Goal: Task Accomplishment & Management: Complete application form

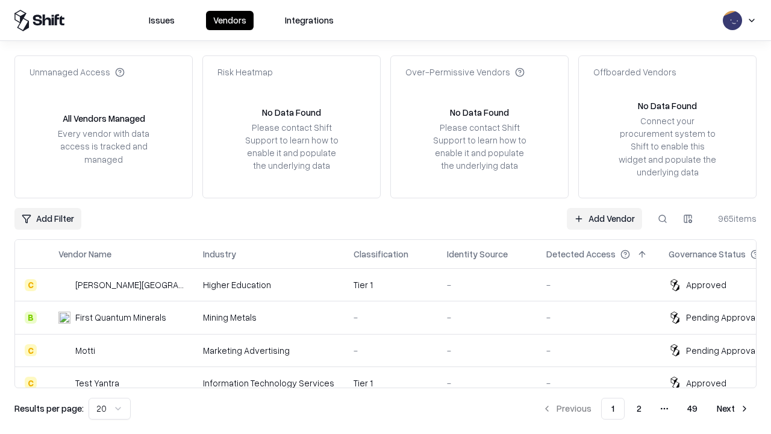
click at [604, 218] on link "Add Vendor" at bounding box center [604, 219] width 75 height 22
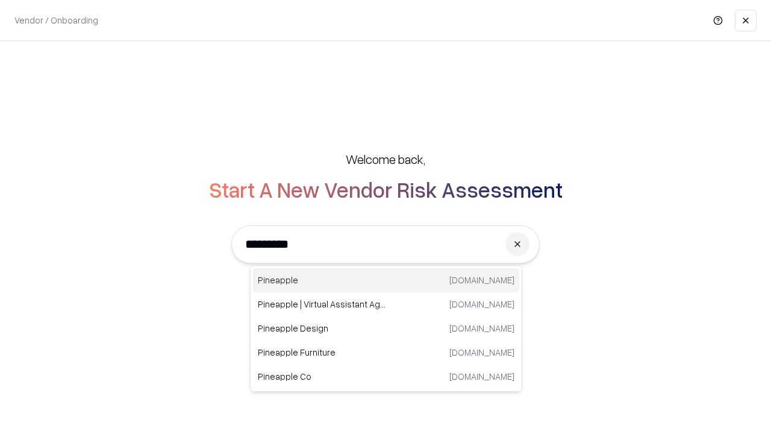
click at [386, 280] on div "Pineapple [DOMAIN_NAME]" at bounding box center [386, 280] width 266 height 24
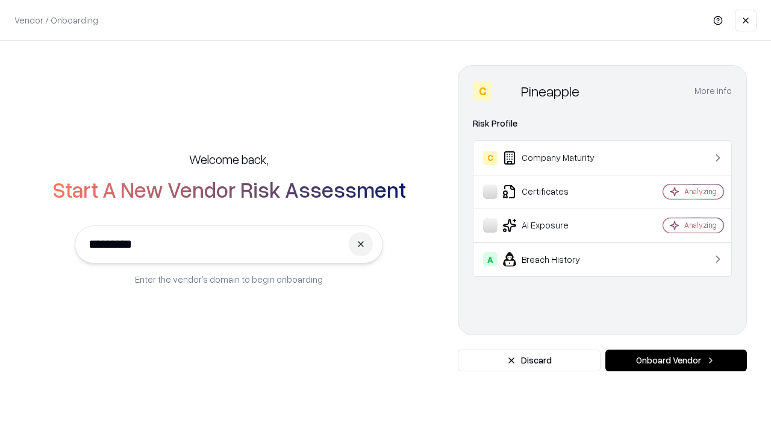
type input "*********"
click at [676, 360] on button "Onboard Vendor" at bounding box center [677, 361] width 142 height 22
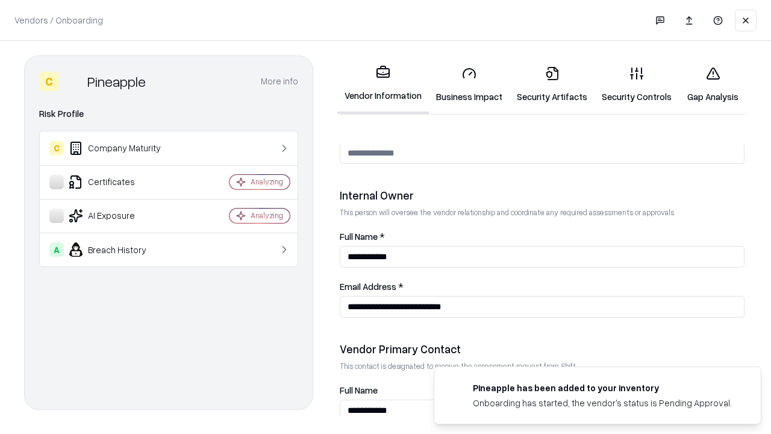
scroll to position [624, 0]
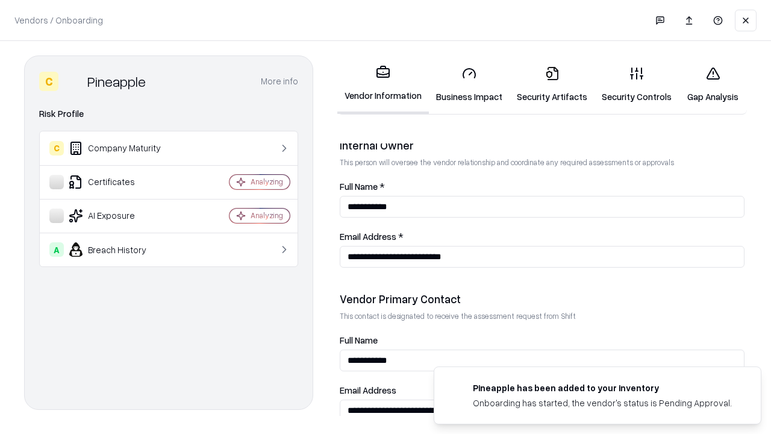
click at [469, 84] on link "Business Impact" at bounding box center [469, 85] width 81 height 56
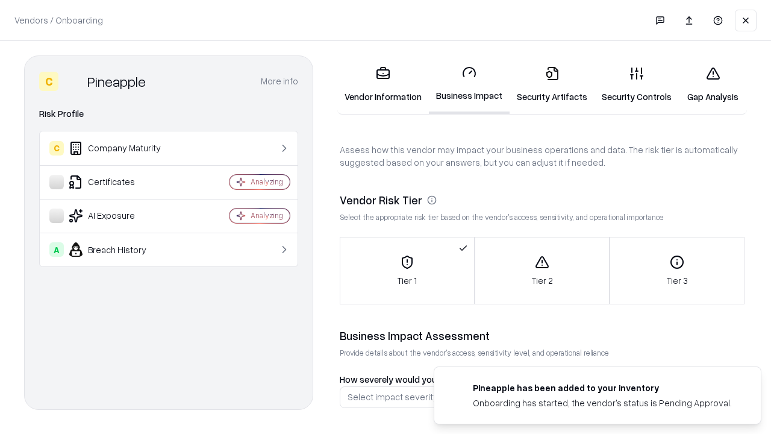
click at [552, 84] on link "Security Artifacts" at bounding box center [552, 85] width 85 height 56
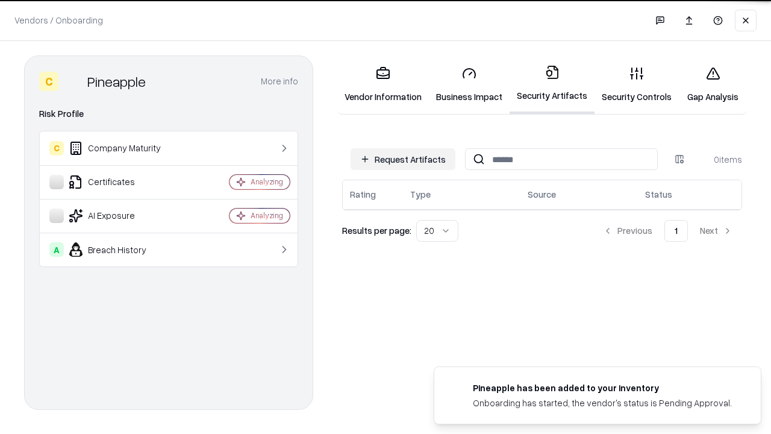
click at [403, 158] on button "Request Artifacts" at bounding box center [403, 159] width 105 height 22
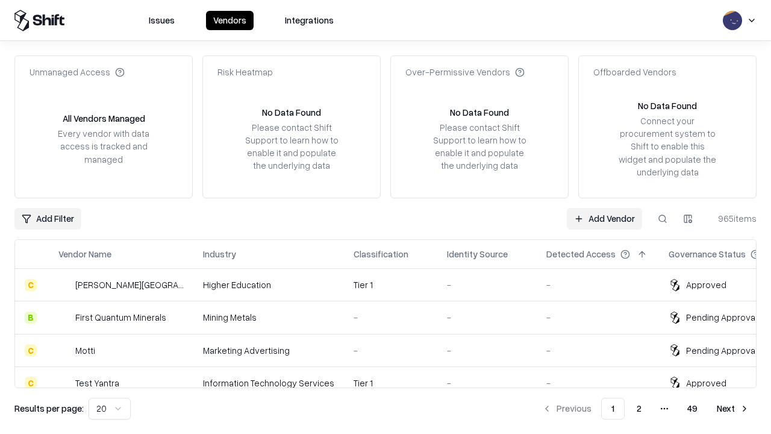
click at [604, 218] on link "Add Vendor" at bounding box center [604, 219] width 75 height 22
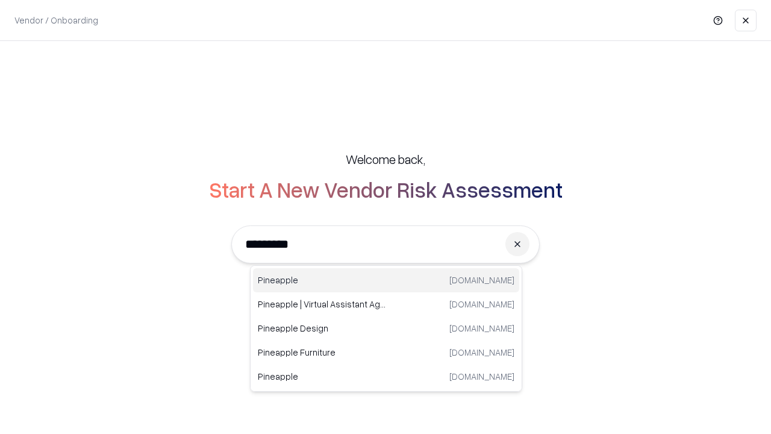
click at [386, 280] on div "Pineapple [DOMAIN_NAME]" at bounding box center [386, 280] width 266 height 24
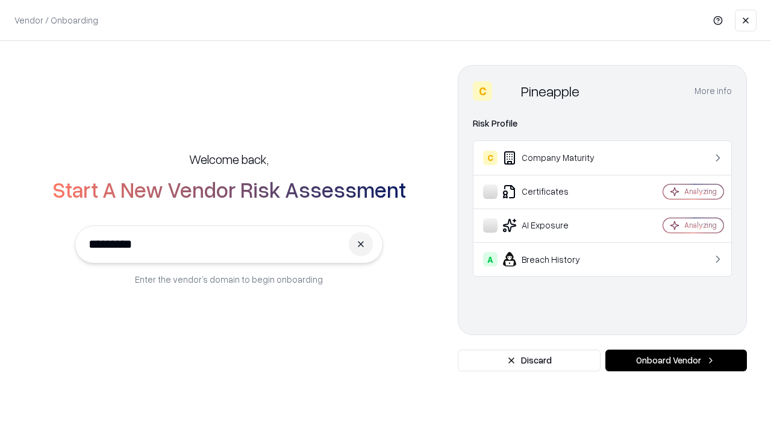
type input "*********"
click at [676, 360] on button "Onboard Vendor" at bounding box center [677, 361] width 142 height 22
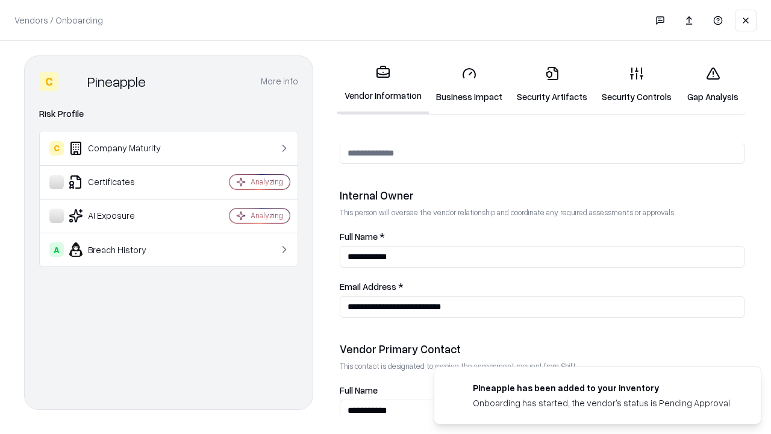
scroll to position [624, 0]
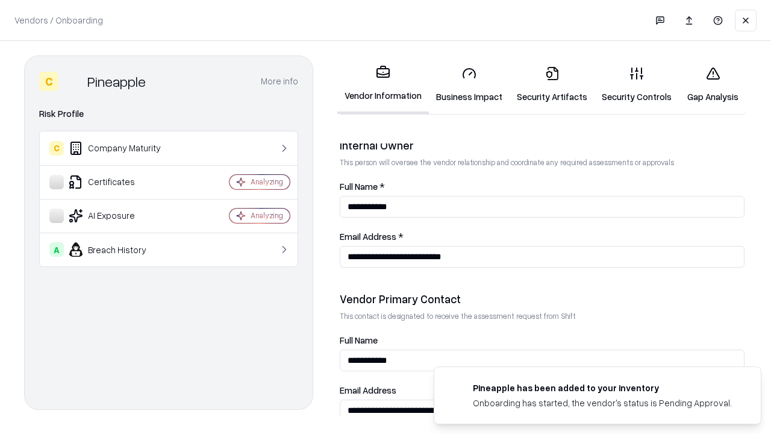
click at [713, 84] on link "Gap Analysis" at bounding box center [713, 85] width 68 height 56
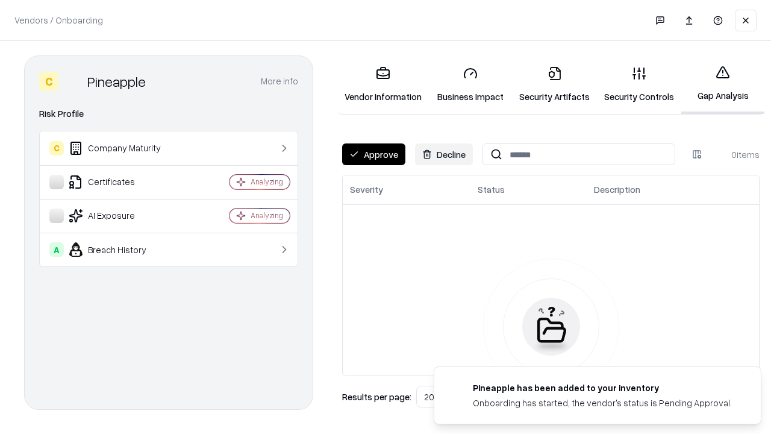
click at [374, 154] on button "Approve" at bounding box center [373, 154] width 63 height 22
